Goal: Navigation & Orientation: Go to known website

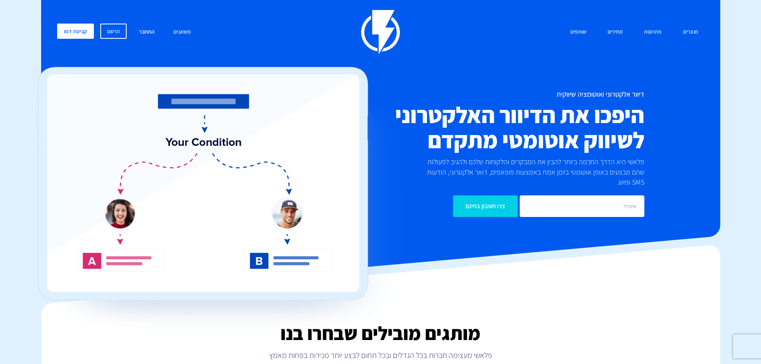
click at [148, 31] on link "התחבר" at bounding box center [147, 32] width 28 height 17
click at [151, 32] on link "התחבר" at bounding box center [147, 32] width 28 height 17
click at [148, 30] on link "התחבר" at bounding box center [147, 32] width 28 height 17
